Goal: Share content: Share content

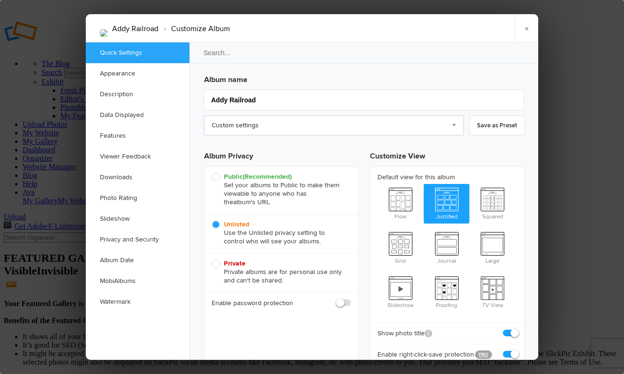
click at [269, 126] on link "Custom settings" at bounding box center [334, 125] width 260 height 20
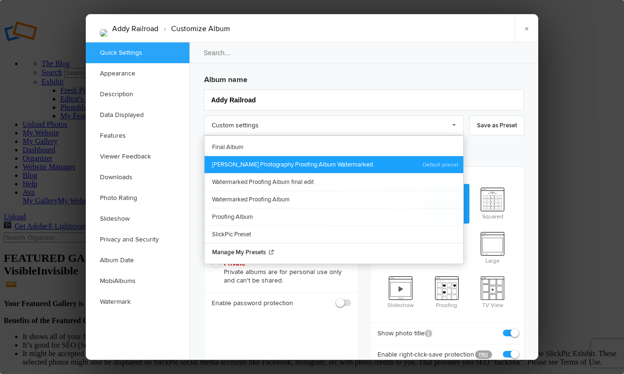
click at [265, 163] on link "[PERSON_NAME] Photography Proofing Album Watermarked" at bounding box center [333, 163] width 259 height 17
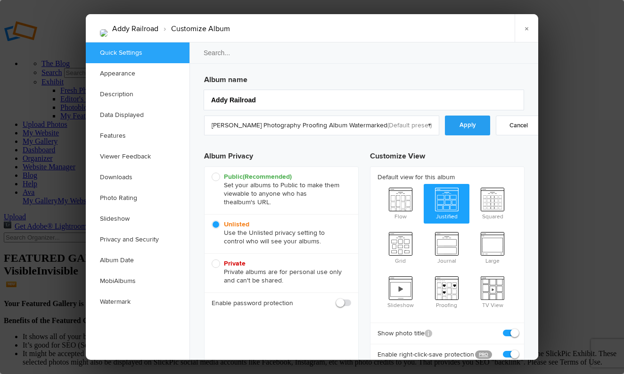
click at [445, 126] on link "Apply" at bounding box center [467, 125] width 45 height 20
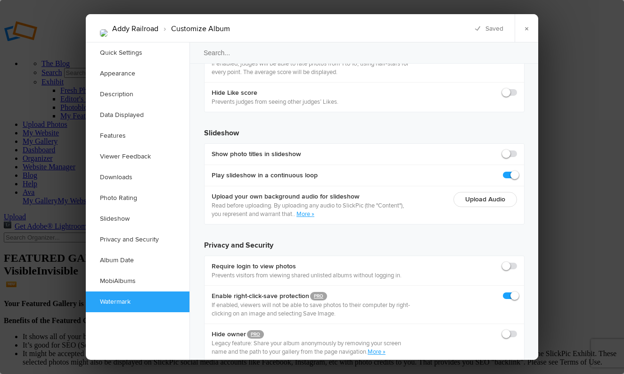
scroll to position [2097, 0]
checkbox input "true"
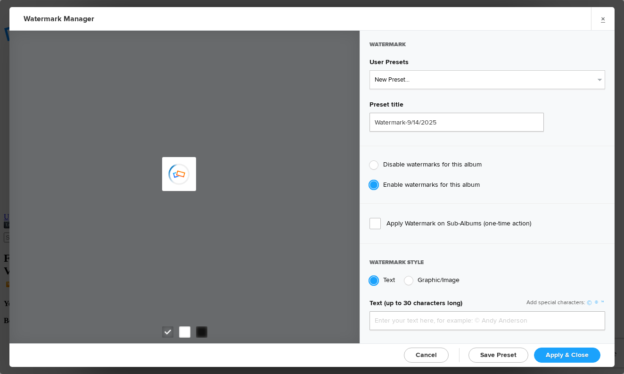
type input "AvaCantrell"
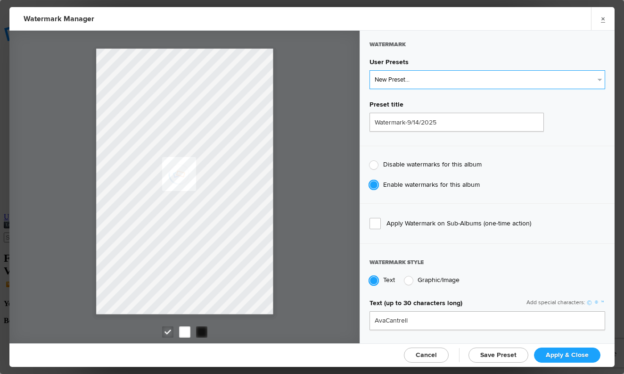
select select "2: Object"
type input "AvaCantrellPhotography"
type input "0.75"
type input "128"
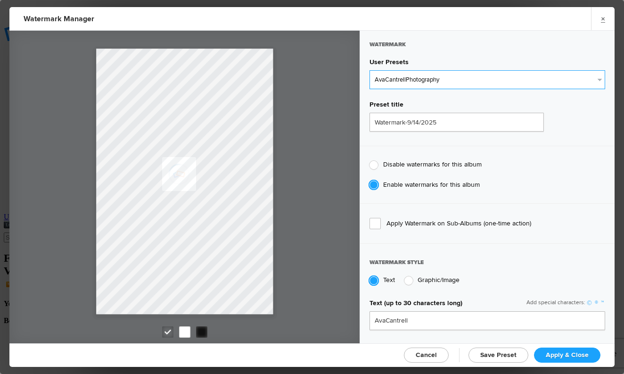
radio input "true"
radio input "false"
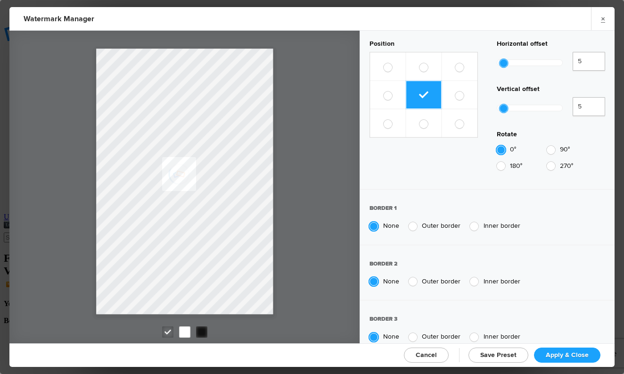
scroll to position [549, 0]
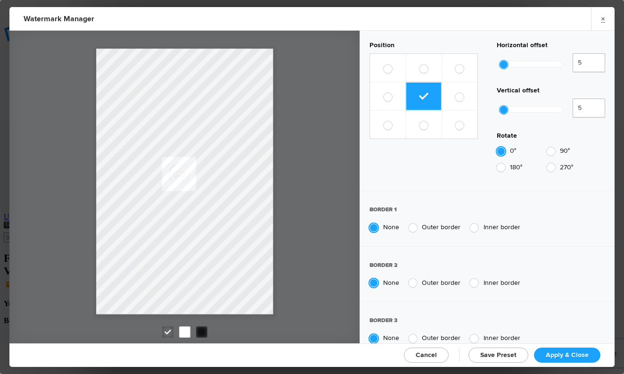
click at [516, 106] on div at bounding box center [530, 109] width 66 height 7
type input "26"
click at [514, 106] on div at bounding box center [529, 109] width 65 height 6
click at [547, 354] on span "Apply & Close" at bounding box center [567, 355] width 43 height 8
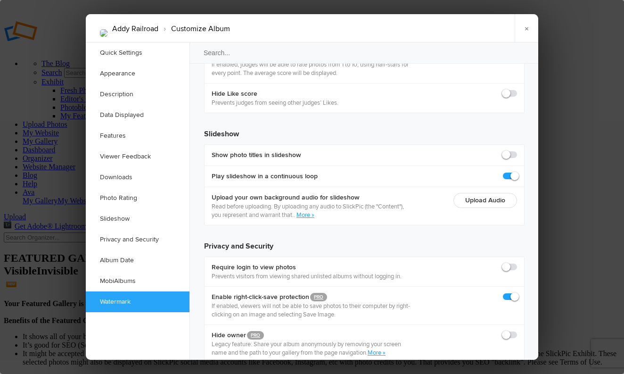
click at [564, 280] on div at bounding box center [312, 187] width 624 height 374
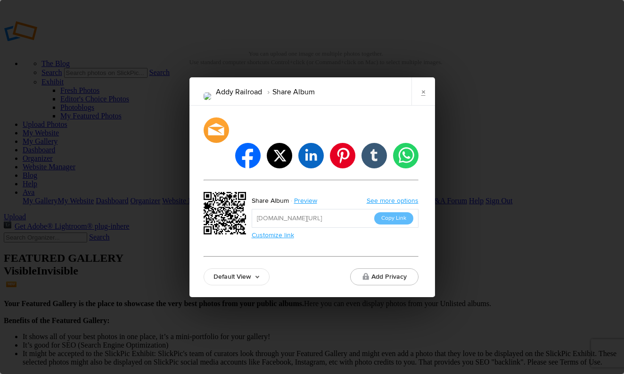
click at [248, 270] on link "Default View" at bounding box center [237, 276] width 66 height 17
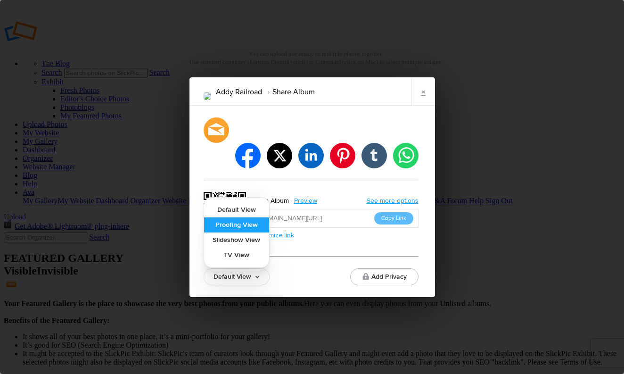
click at [253, 217] on link "Proofing View" at bounding box center [236, 224] width 65 height 15
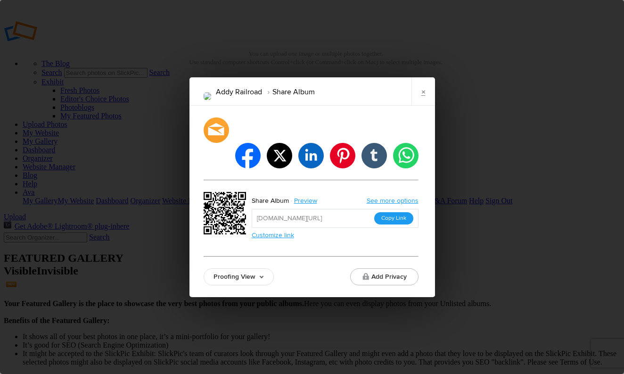
click at [395, 212] on button "Copy Link" at bounding box center [393, 218] width 39 height 12
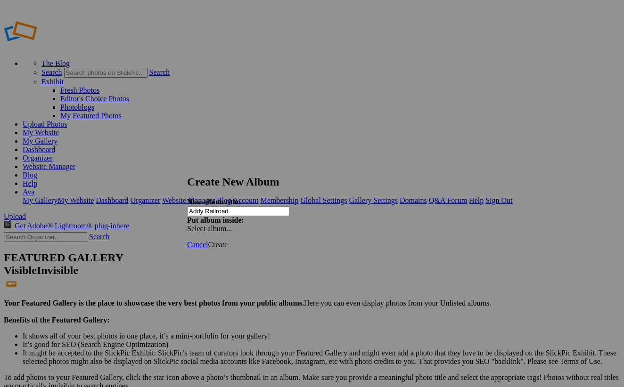
type input "Addy Railroad"
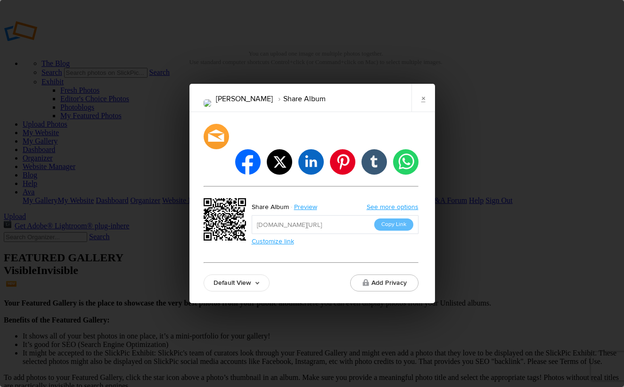
click at [247, 275] on link "Default View" at bounding box center [237, 283] width 66 height 17
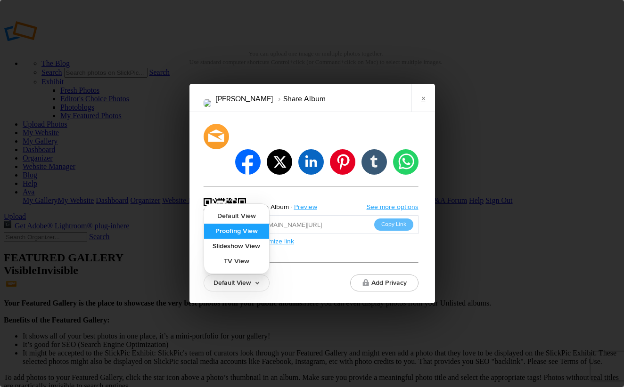
click at [249, 224] on link "Proofing View" at bounding box center [236, 231] width 65 height 15
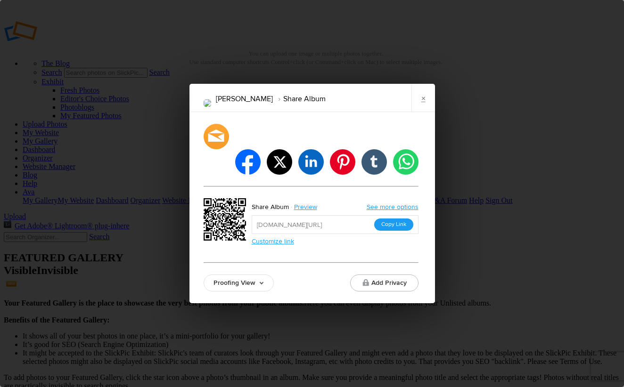
click at [400, 219] on button "Copy Link" at bounding box center [393, 225] width 39 height 12
click at [393, 219] on button "Copy Link" at bounding box center [393, 225] width 39 height 12
click at [419, 106] on link "×" at bounding box center [423, 98] width 24 height 28
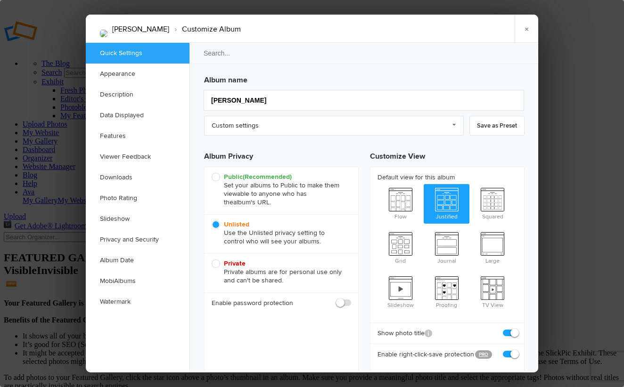
click at [206, 76] on div "Album name Addy Chanel" at bounding box center [364, 91] width 320 height 40
click at [269, 132] on link "Custom settings" at bounding box center [334, 126] width 260 height 20
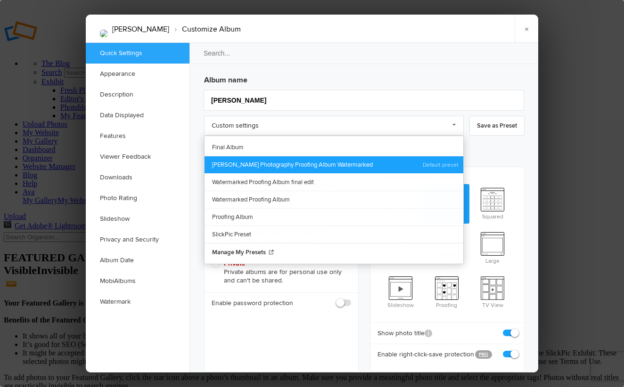
click at [266, 164] on link "[PERSON_NAME] Photography Proofing Album Watermarked" at bounding box center [333, 164] width 259 height 17
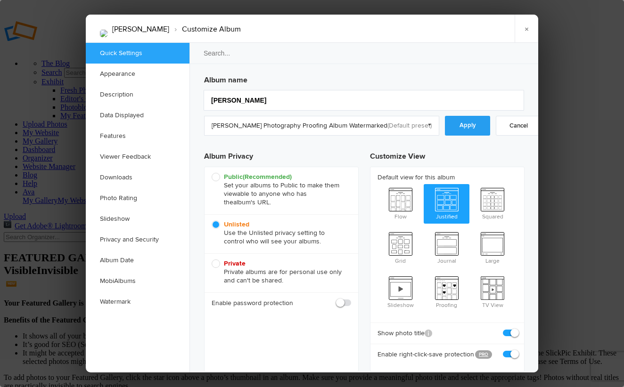
click at [448, 134] on link "Apply" at bounding box center [467, 126] width 45 height 20
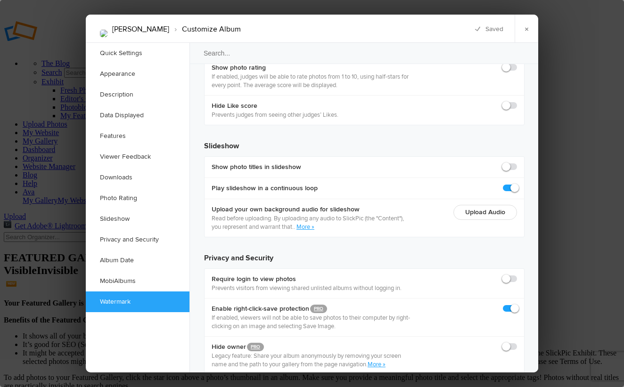
scroll to position [2084, 0]
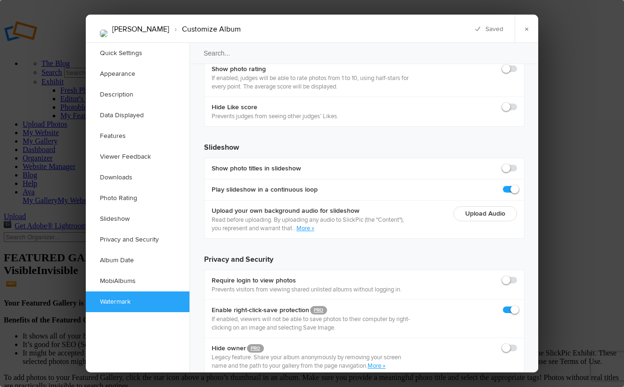
checkbox input "true"
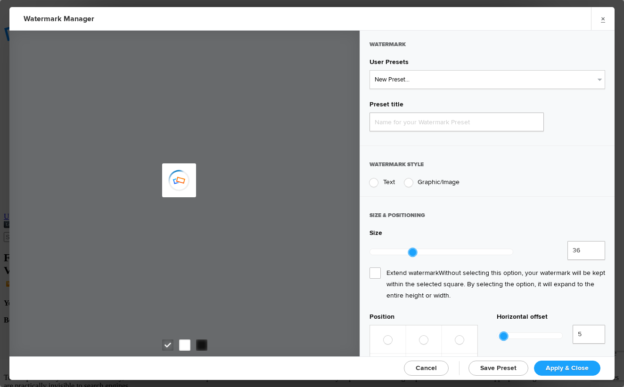
type input "Watermark-9/14/2025"
radio input "true"
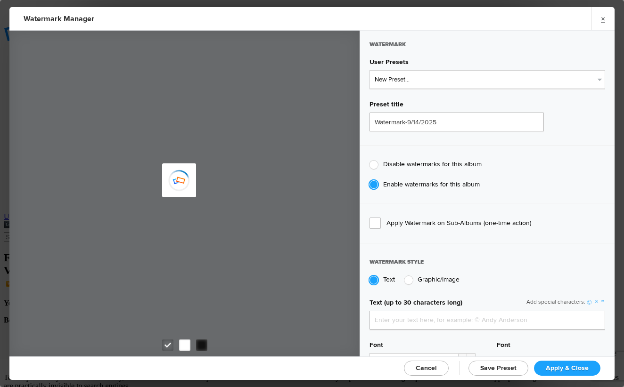
type input "AvaCantrell"
select select "2: Object"
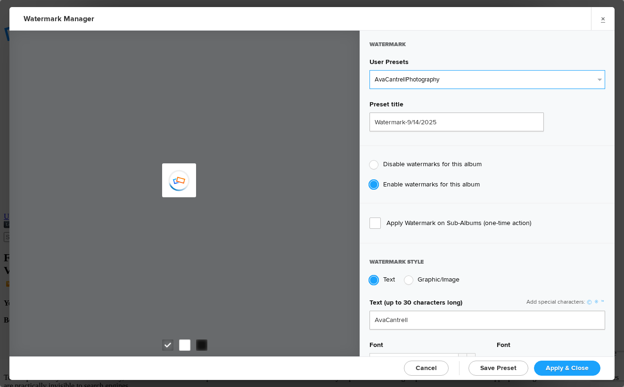
type input "AvaCantrellPhotography"
type input "0.75"
type input "128"
radio input "true"
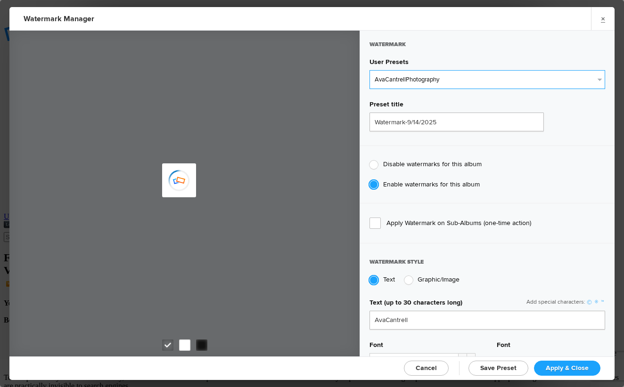
radio input "false"
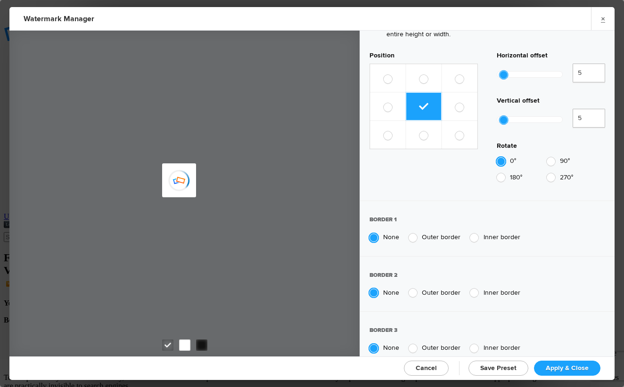
scroll to position [536, 0]
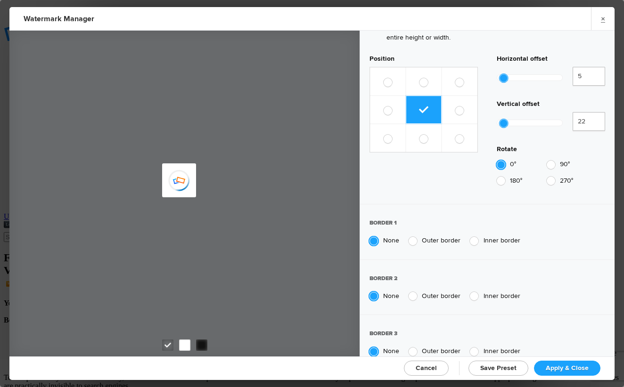
click at [512, 120] on div at bounding box center [529, 123] width 65 height 6
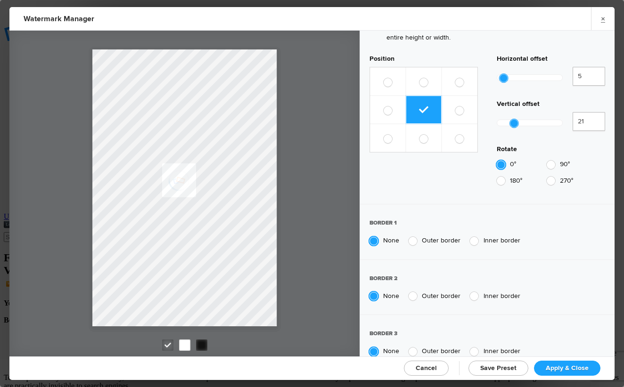
type input "20"
click at [515, 119] on div at bounding box center [514, 123] width 8 height 8
click at [572, 368] on span "Apply & Close" at bounding box center [567, 368] width 43 height 8
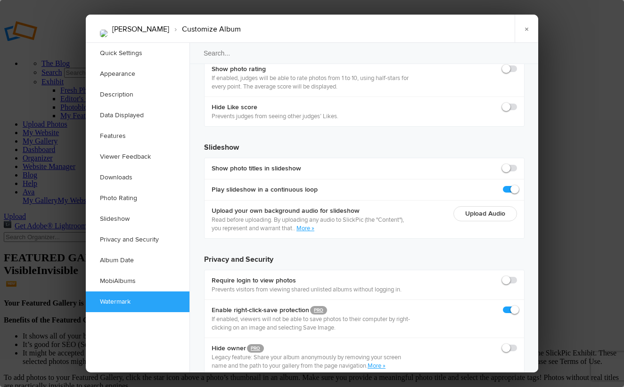
click at [563, 202] on div at bounding box center [312, 193] width 624 height 387
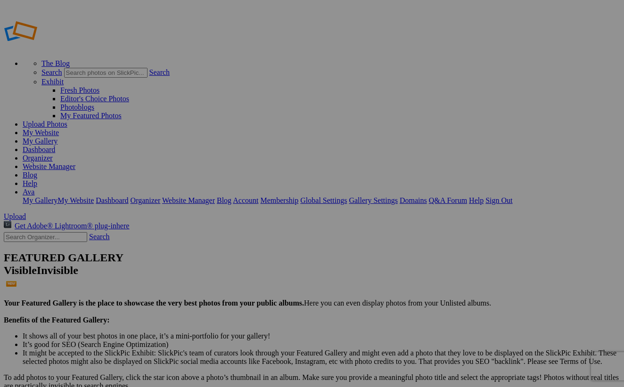
type input "[PERSON_NAME]"
drag, startPoint x: 0, startPoint y: 0, endPoint x: 181, endPoint y: 138, distance: 227.7
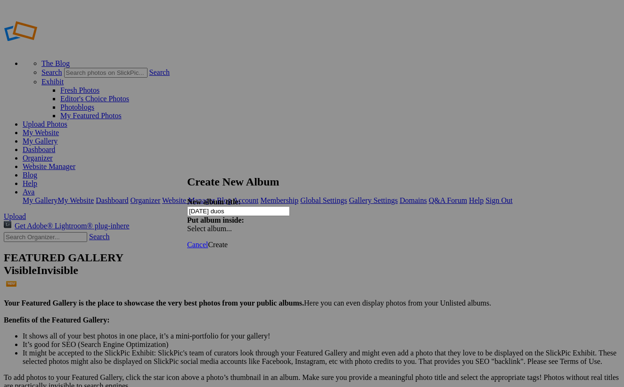
click at [256, 206] on input "[DATE] duos" at bounding box center [238, 211] width 103 height 10
click at [253, 206] on input "[DATE] duos" at bounding box center [238, 211] width 103 height 10
type input "[DATE] duos"
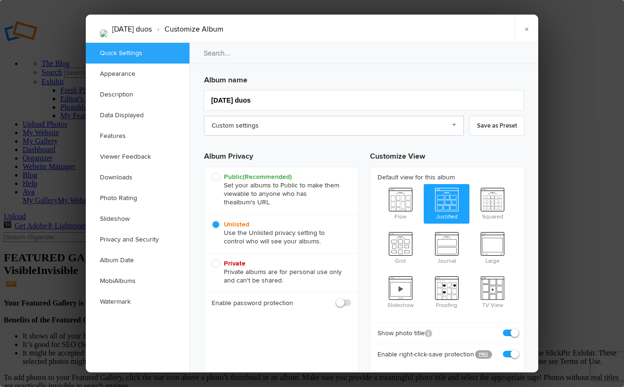
click at [328, 123] on link "Custom settings" at bounding box center [334, 126] width 260 height 20
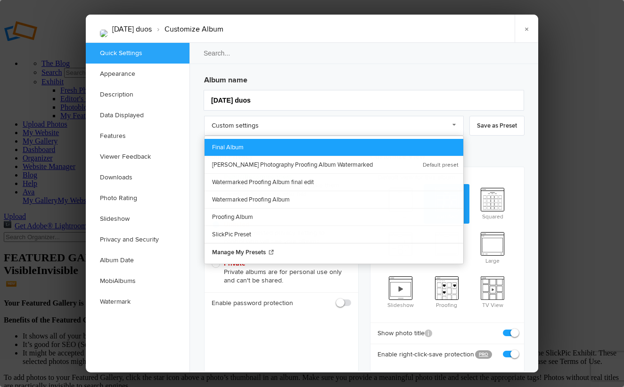
click at [315, 144] on link "Final Album" at bounding box center [333, 147] width 259 height 17
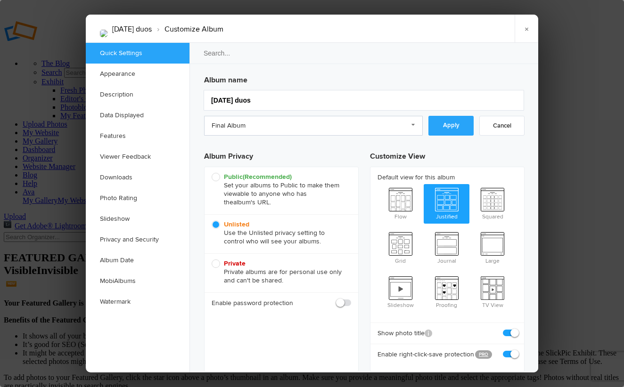
click at [317, 131] on link "Final Album" at bounding box center [313, 126] width 219 height 20
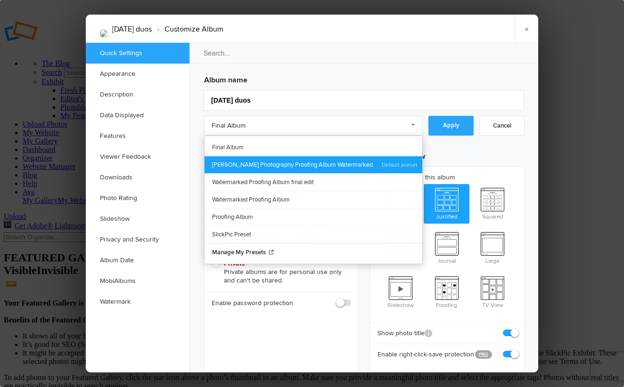
click at [321, 156] on link "[PERSON_NAME] Photography Proofing Album Watermarked" at bounding box center [313, 164] width 218 height 17
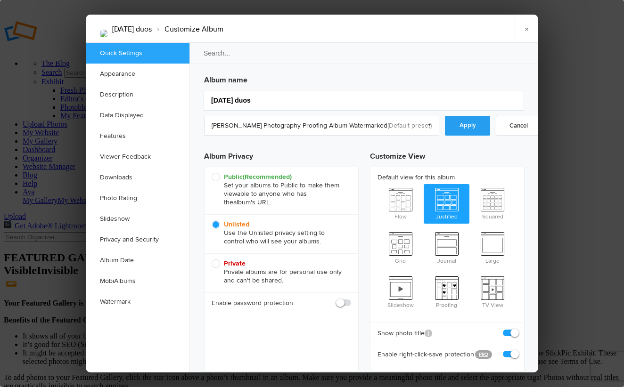
click at [455, 132] on link "Apply" at bounding box center [467, 126] width 45 height 20
click at [577, 153] on div at bounding box center [312, 193] width 624 height 387
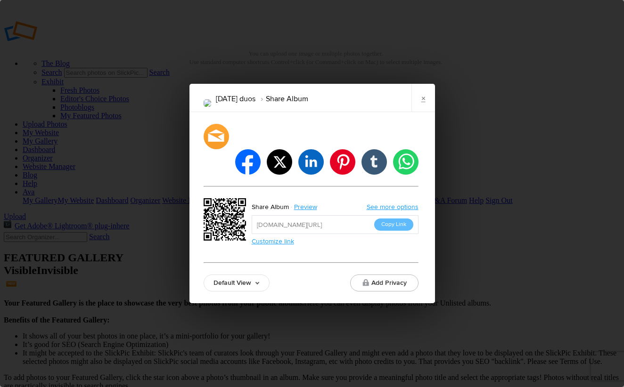
click at [250, 275] on link "Default View" at bounding box center [237, 283] width 66 height 17
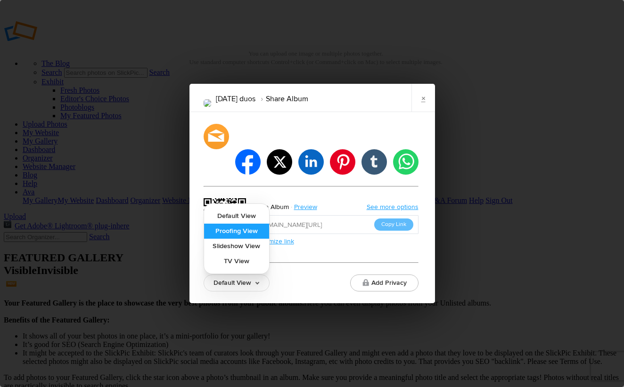
click at [248, 224] on link "Proofing View" at bounding box center [236, 231] width 65 height 15
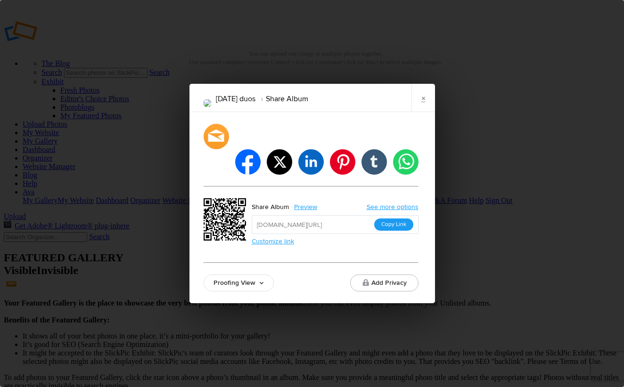
click at [401, 219] on button "Copy Link" at bounding box center [393, 225] width 39 height 12
click at [404, 219] on button "Copy Link" at bounding box center [393, 225] width 39 height 12
click at [600, 267] on div "[DATE] duos Share Album × facebook twitter linkedin pinterest tumblr whatsapp S…" at bounding box center [312, 193] width 624 height 387
click at [602, 267] on div "[DATE] duos Share Album × facebook twitter linkedin pinterest tumblr whatsapp S…" at bounding box center [312, 193] width 624 height 387
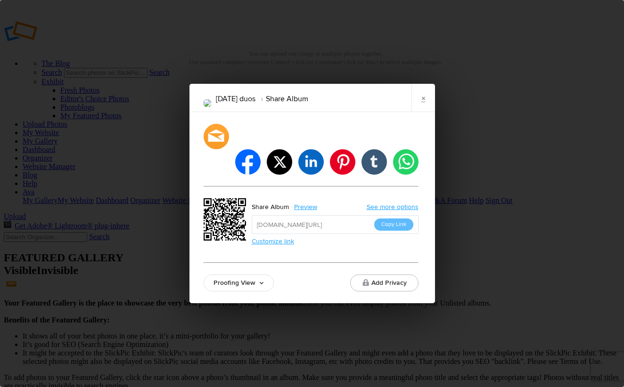
drag, startPoint x: 606, startPoint y: 267, endPoint x: 604, endPoint y: 261, distance: 6.4
click at [598, 258] on div "[DATE] duos Share Album × facebook twitter linkedin pinterest tumblr whatsapp S…" at bounding box center [312, 193] width 624 height 387
